Goal: Task Accomplishment & Management: Manage account settings

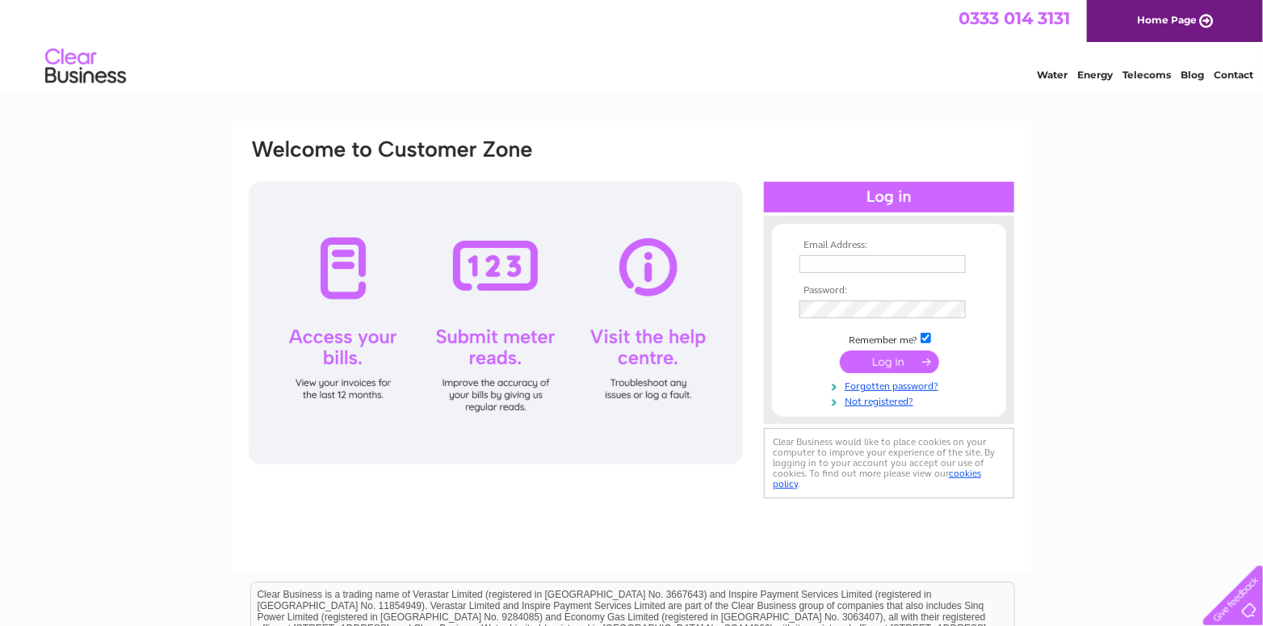
click at [811, 266] on input "text" at bounding box center [882, 264] width 166 height 18
type input "[EMAIL_ADDRESS][DOMAIN_NAME]"
click at [881, 368] on input "submit" at bounding box center [889, 361] width 99 height 23
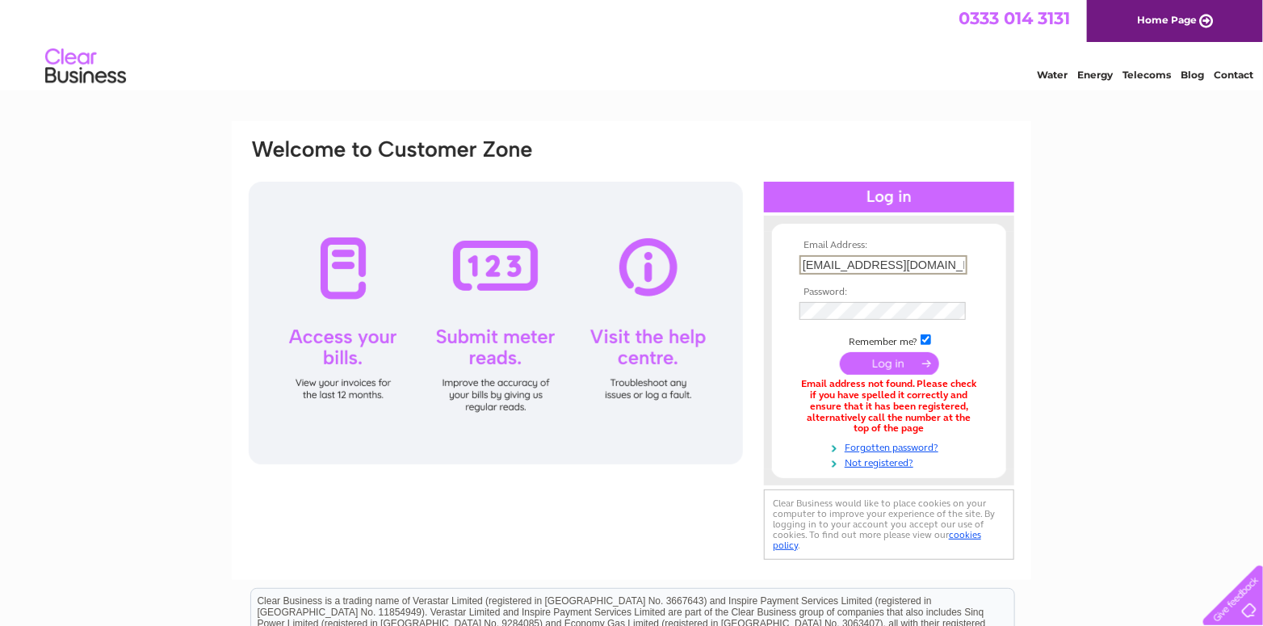
drag, startPoint x: 934, startPoint y: 257, endPoint x: 728, endPoint y: 260, distance: 205.9
click at [728, 262] on div "Email Address: [EMAIL_ADDRESS][DOMAIN_NAME] Password:" at bounding box center [631, 350] width 769 height 426
type input "f"
type input "[EMAIL_ADDRESS][DOMAIN_NAME]"
click at [890, 363] on input "submit" at bounding box center [889, 361] width 99 height 23
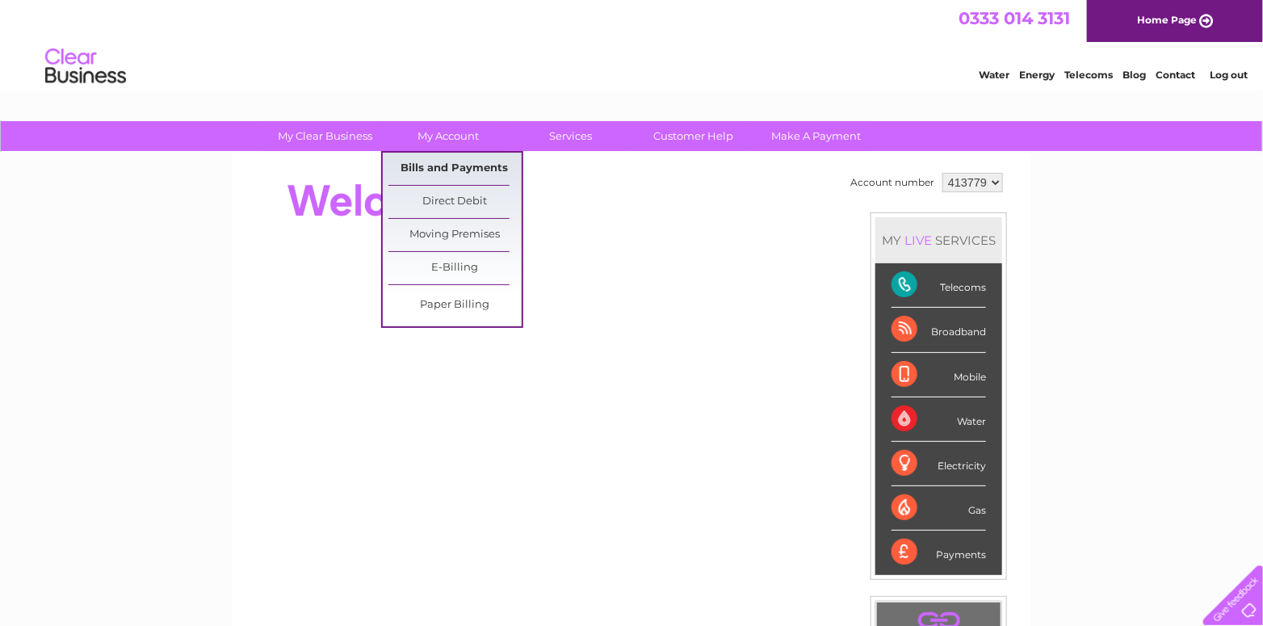
click at [444, 161] on link "Bills and Payments" at bounding box center [454, 169] width 133 height 32
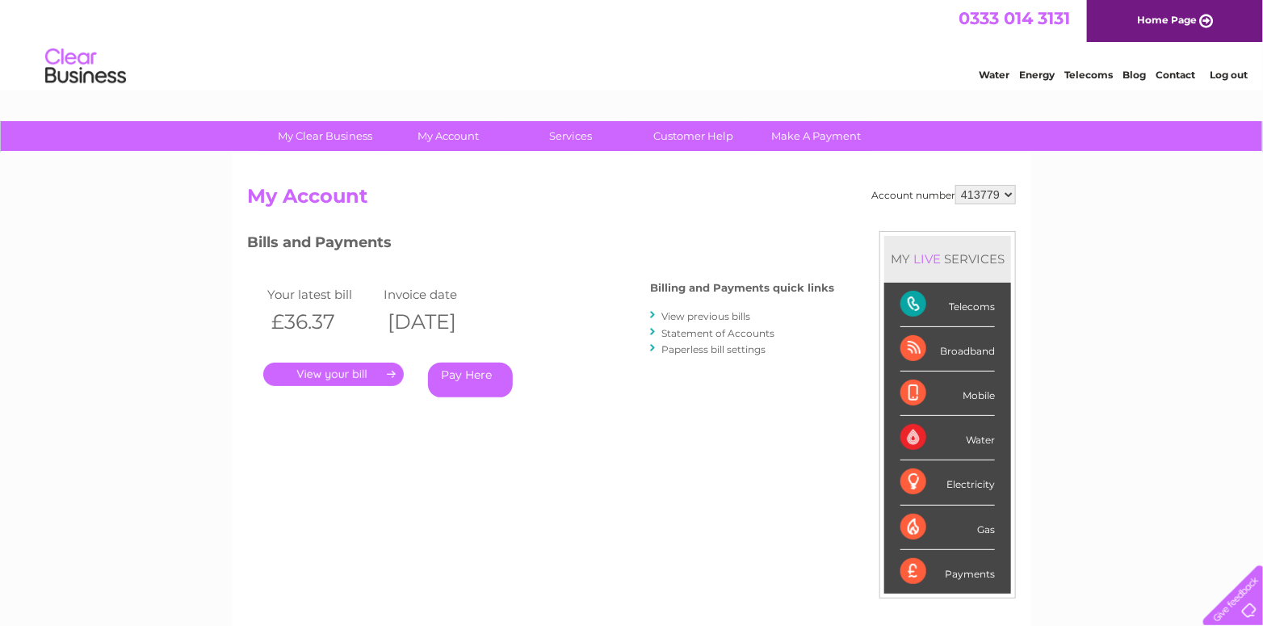
click at [326, 368] on link "." at bounding box center [333, 374] width 140 height 23
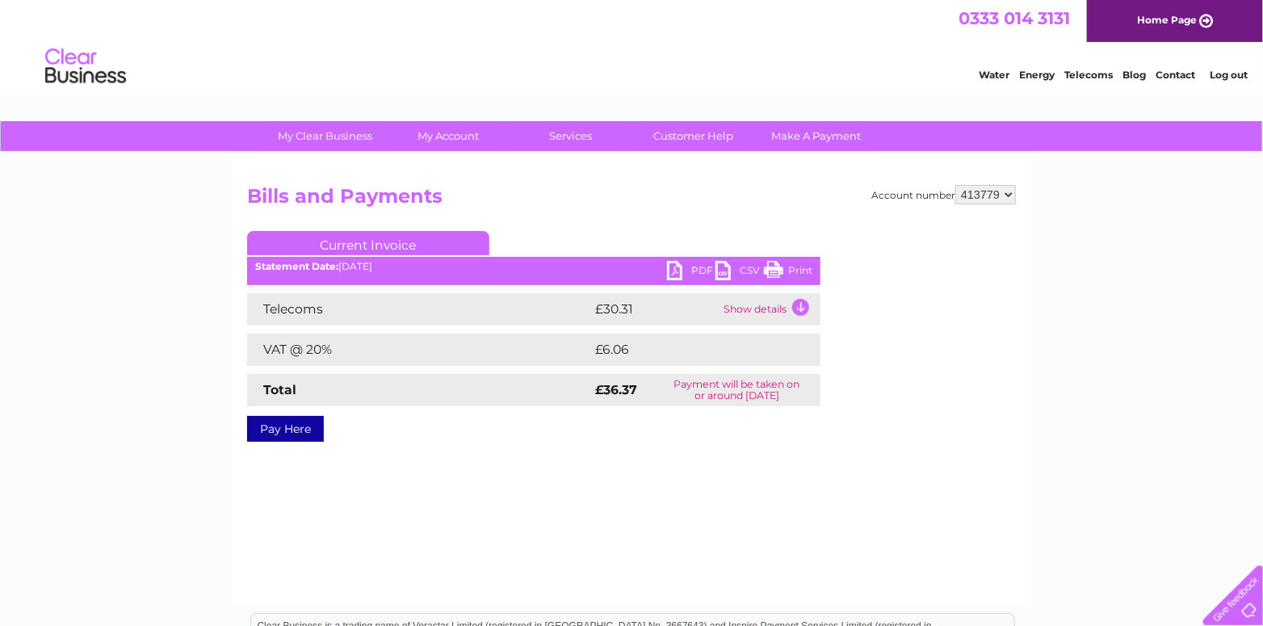
click at [674, 272] on link "PDF" at bounding box center [691, 272] width 48 height 23
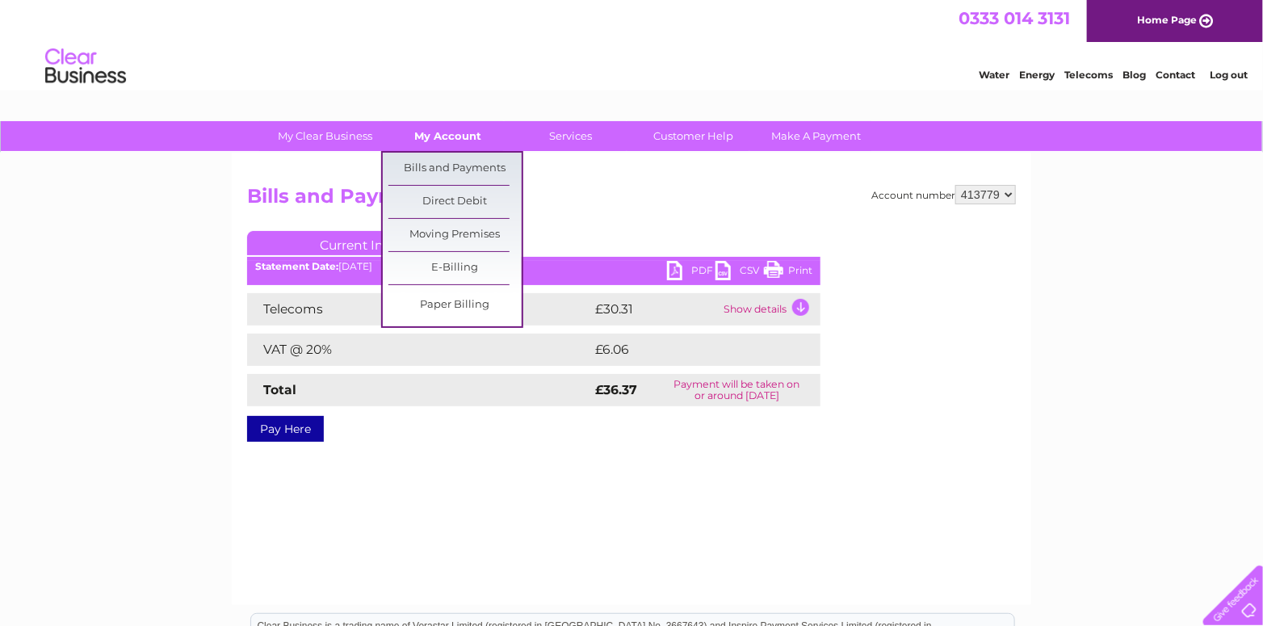
click at [441, 129] on link "My Account" at bounding box center [448, 136] width 133 height 30
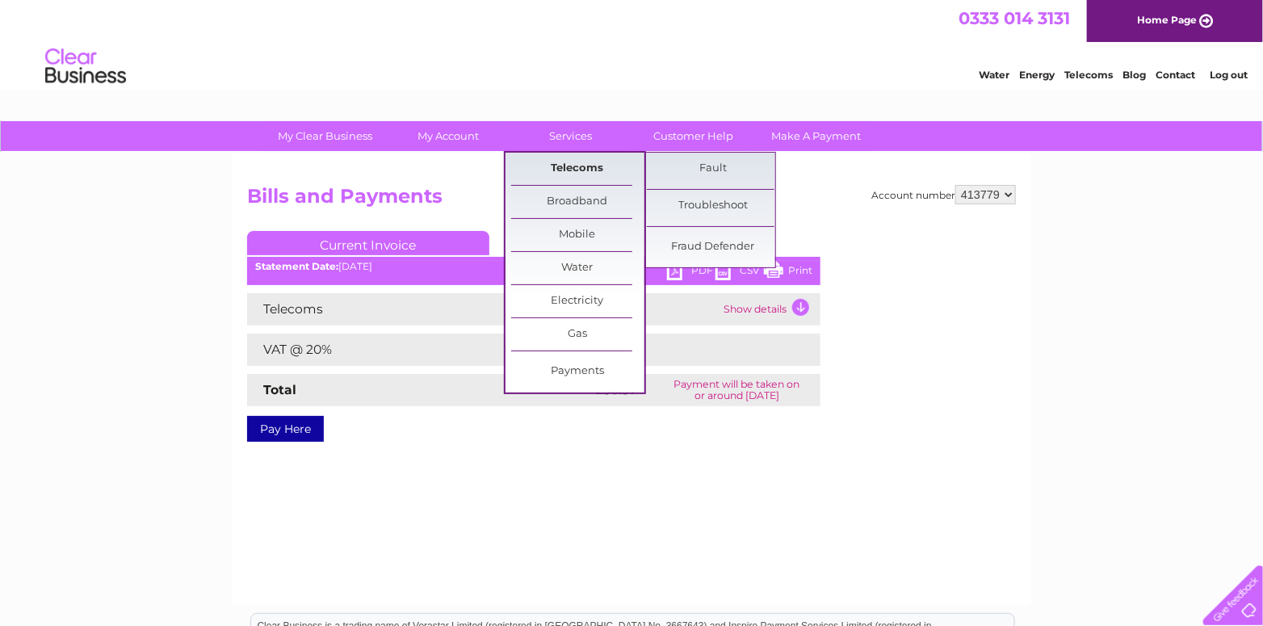
click at [560, 166] on link "Telecoms" at bounding box center [577, 169] width 133 height 32
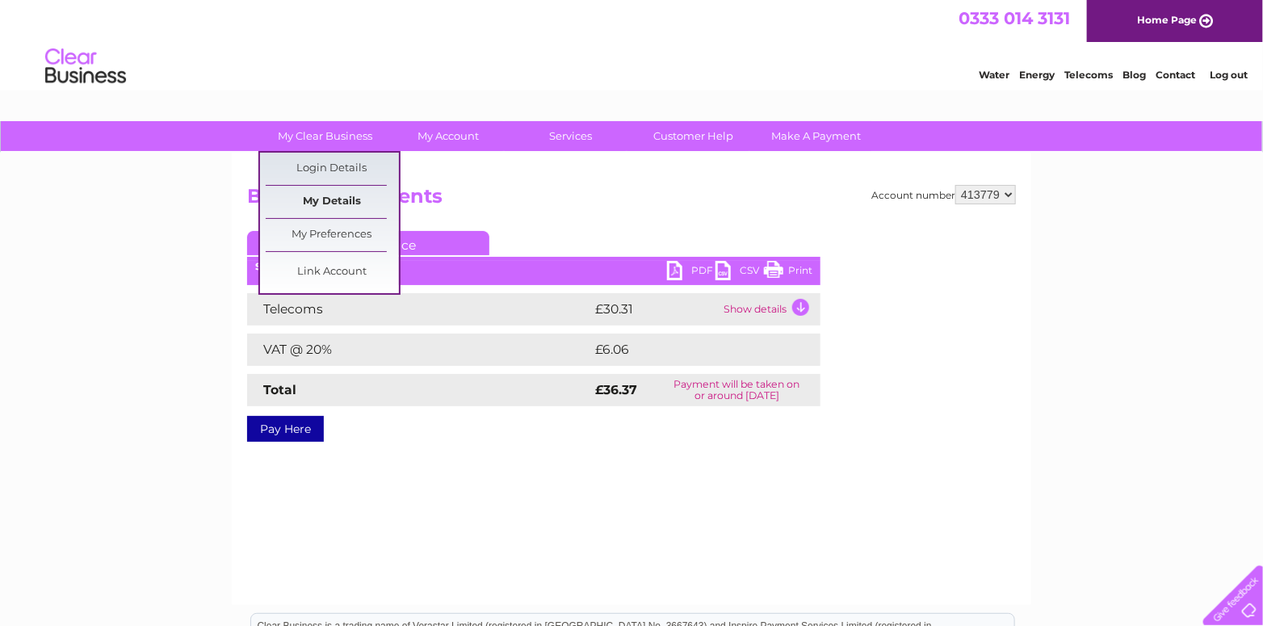
click at [329, 194] on link "My Details" at bounding box center [332, 202] width 133 height 32
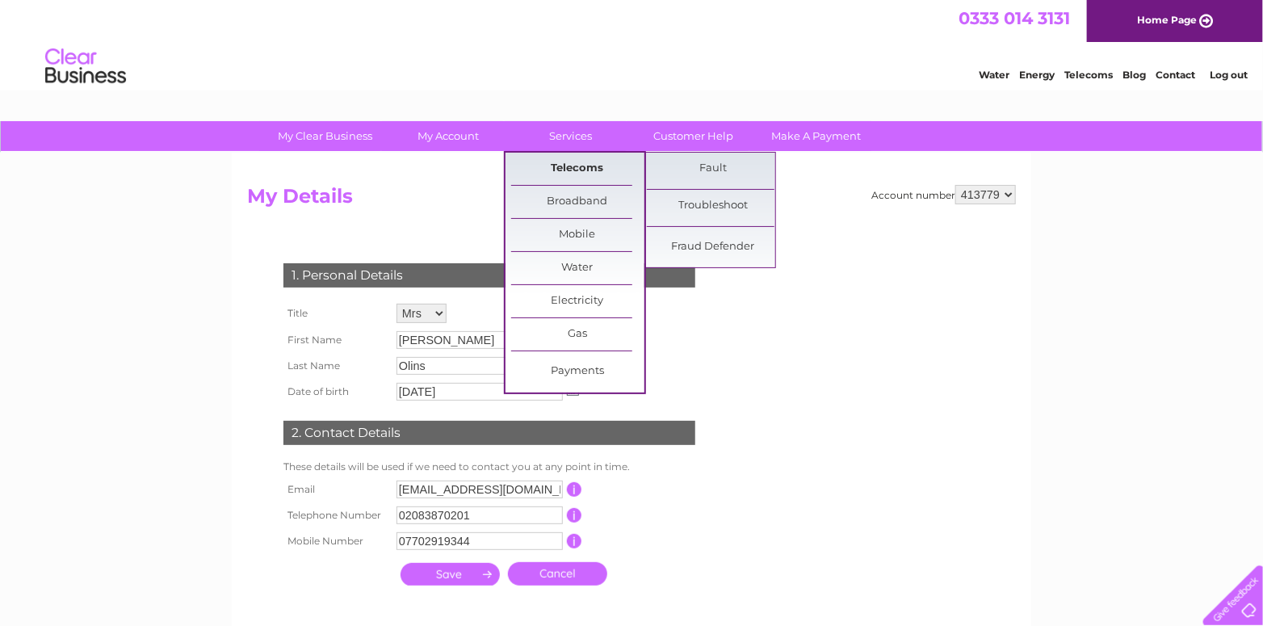
click at [573, 166] on link "Telecoms" at bounding box center [577, 169] width 133 height 32
